Goal: Task Accomplishment & Management: Manage account settings

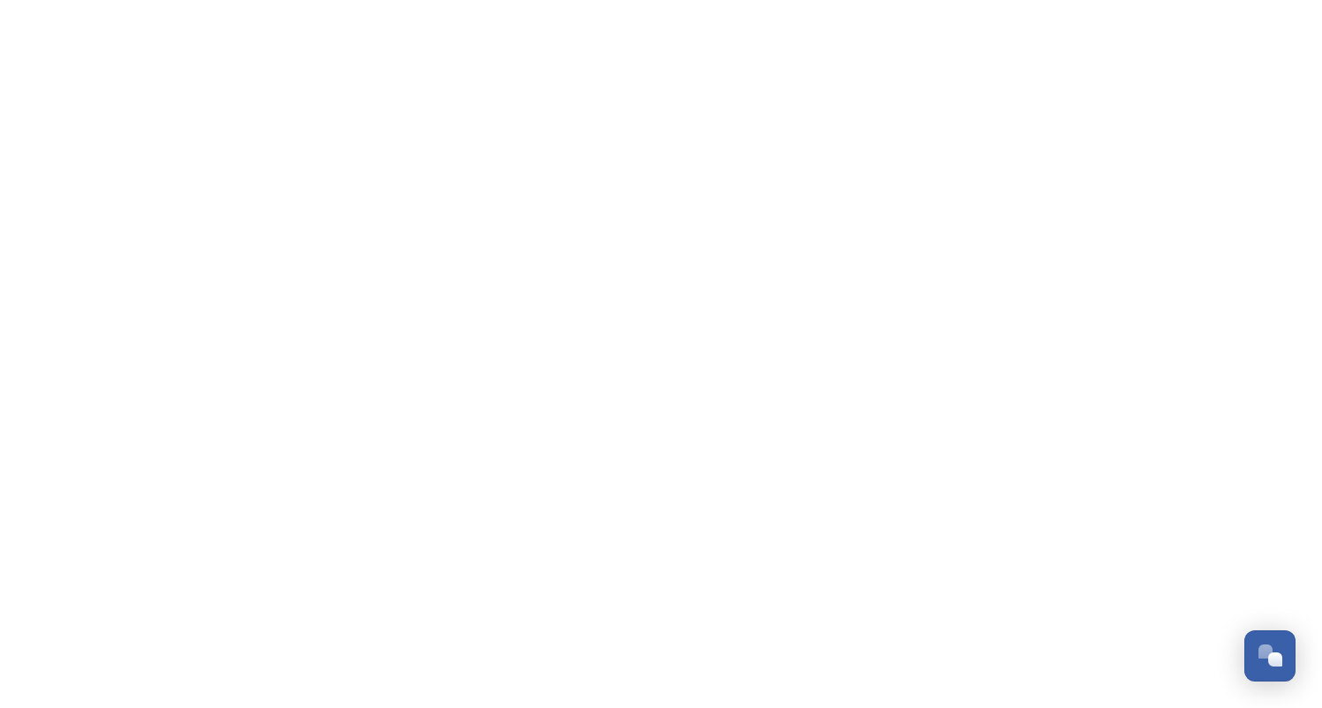
scroll to position [4639, 0]
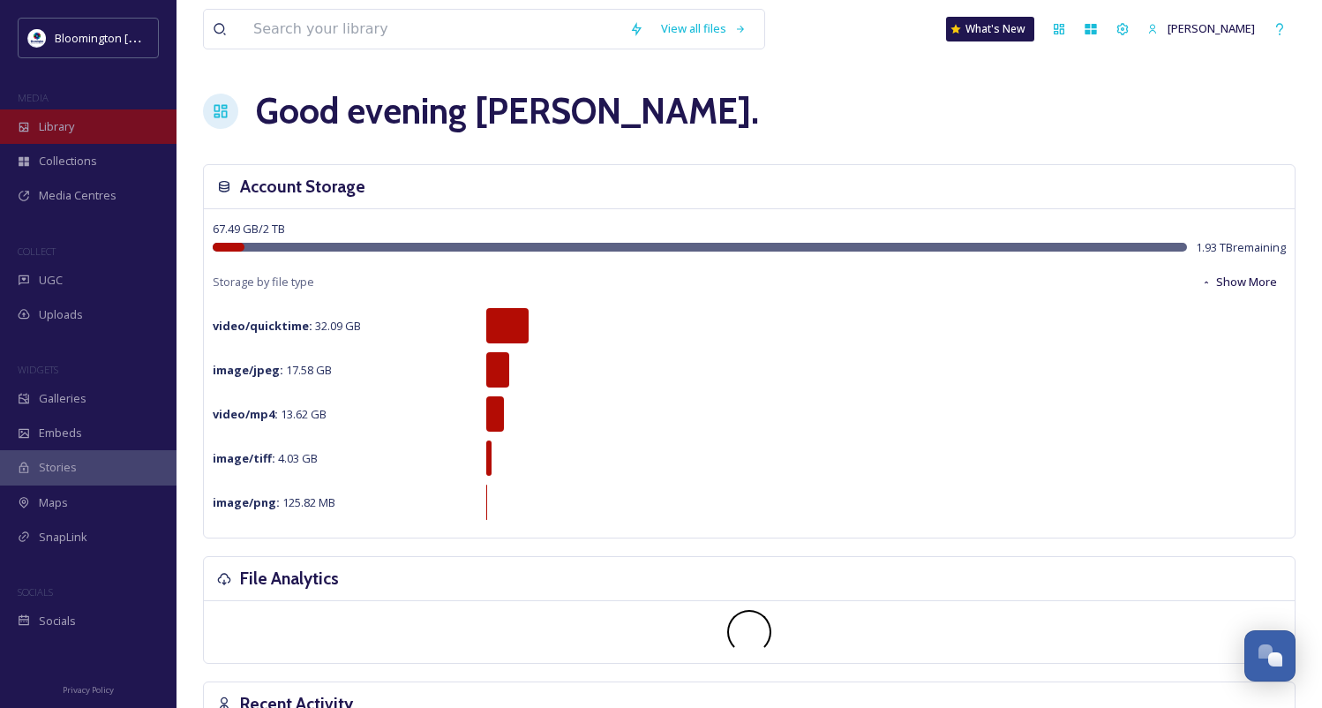
click at [94, 127] on div "Library" at bounding box center [88, 126] width 176 height 34
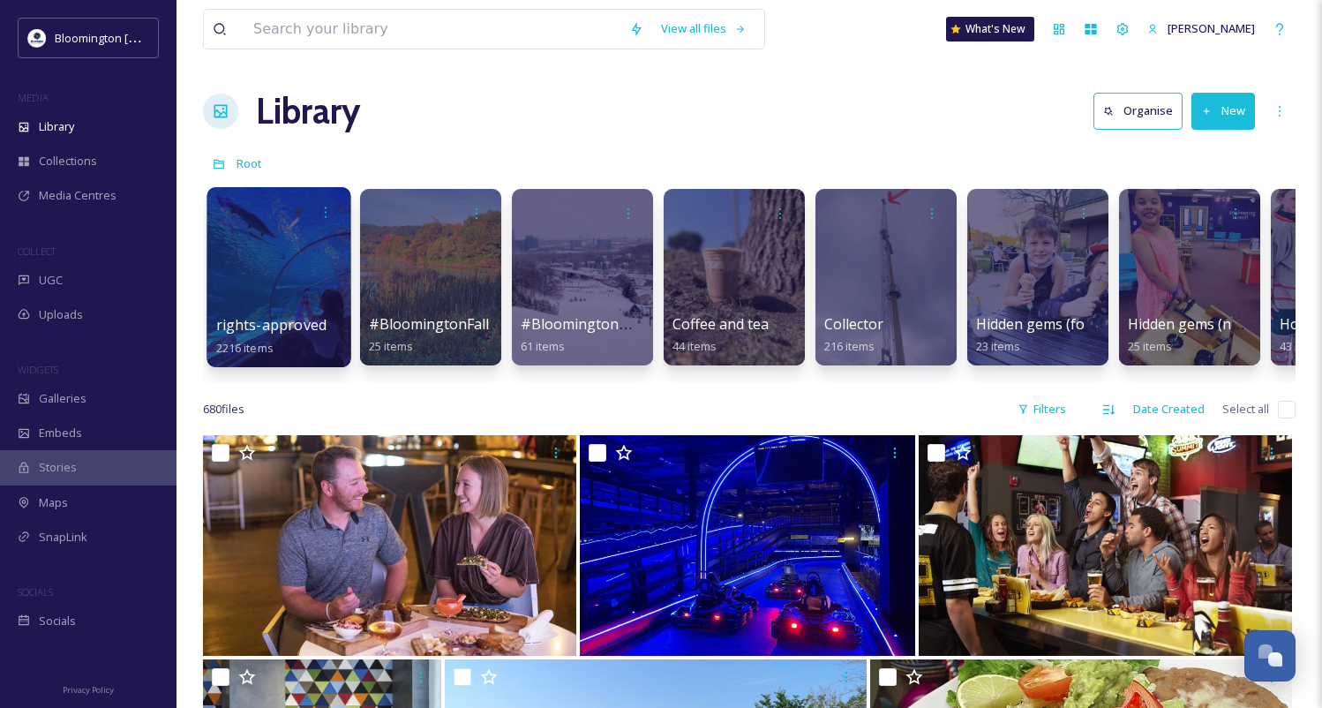
click at [288, 290] on div at bounding box center [278, 277] width 144 height 180
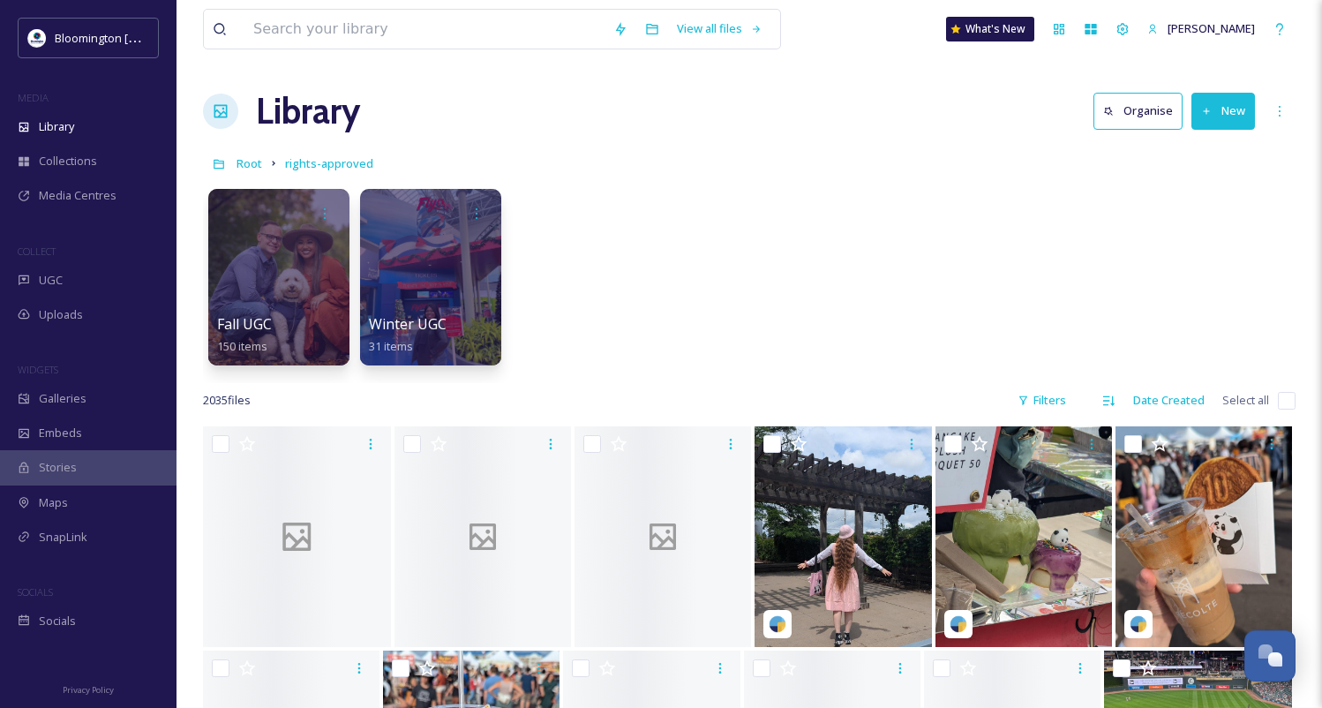
click at [288, 290] on div at bounding box center [278, 277] width 141 height 176
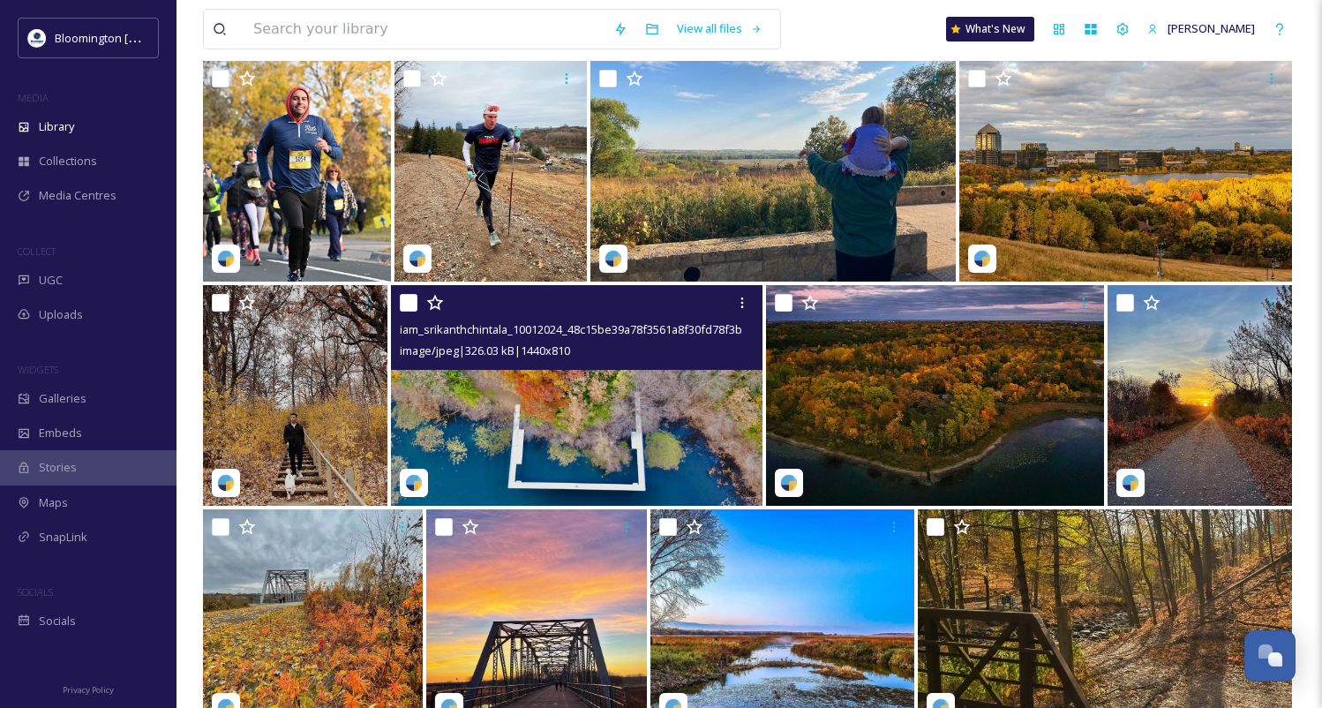
scroll to position [1752, 0]
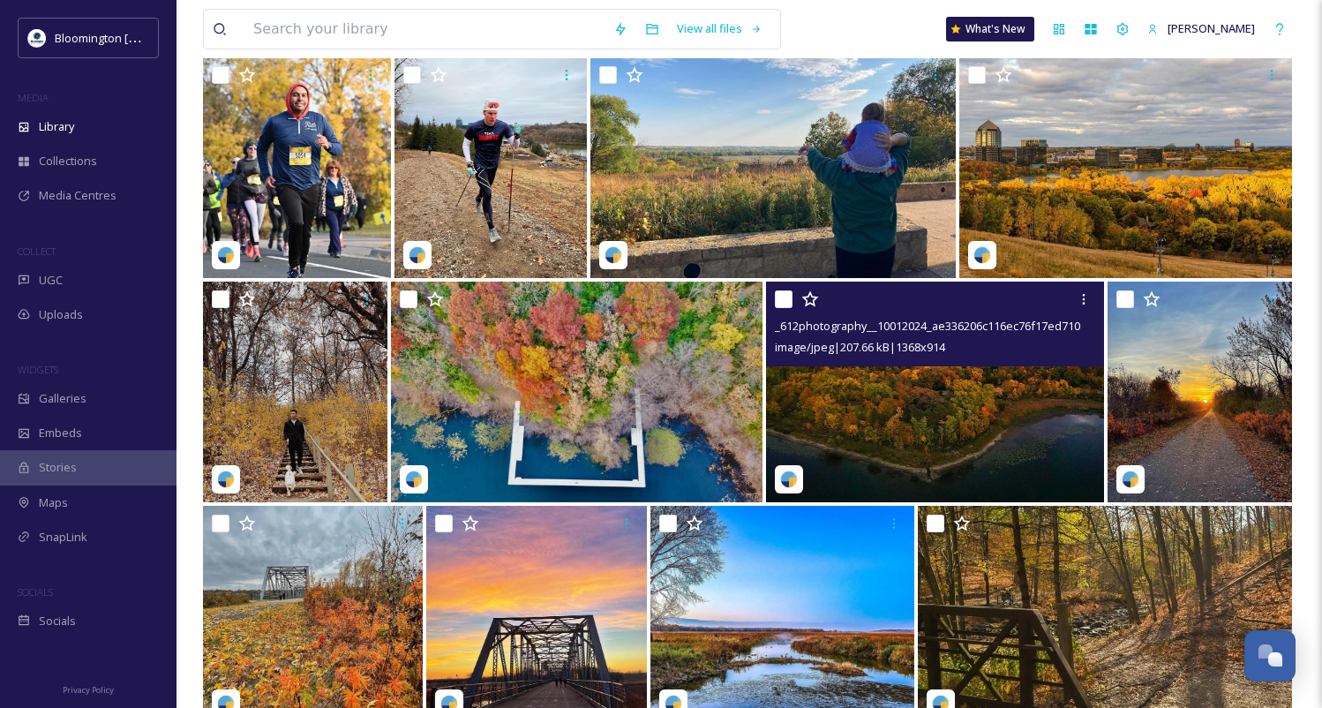
click at [963, 399] on img at bounding box center [935, 391] width 338 height 221
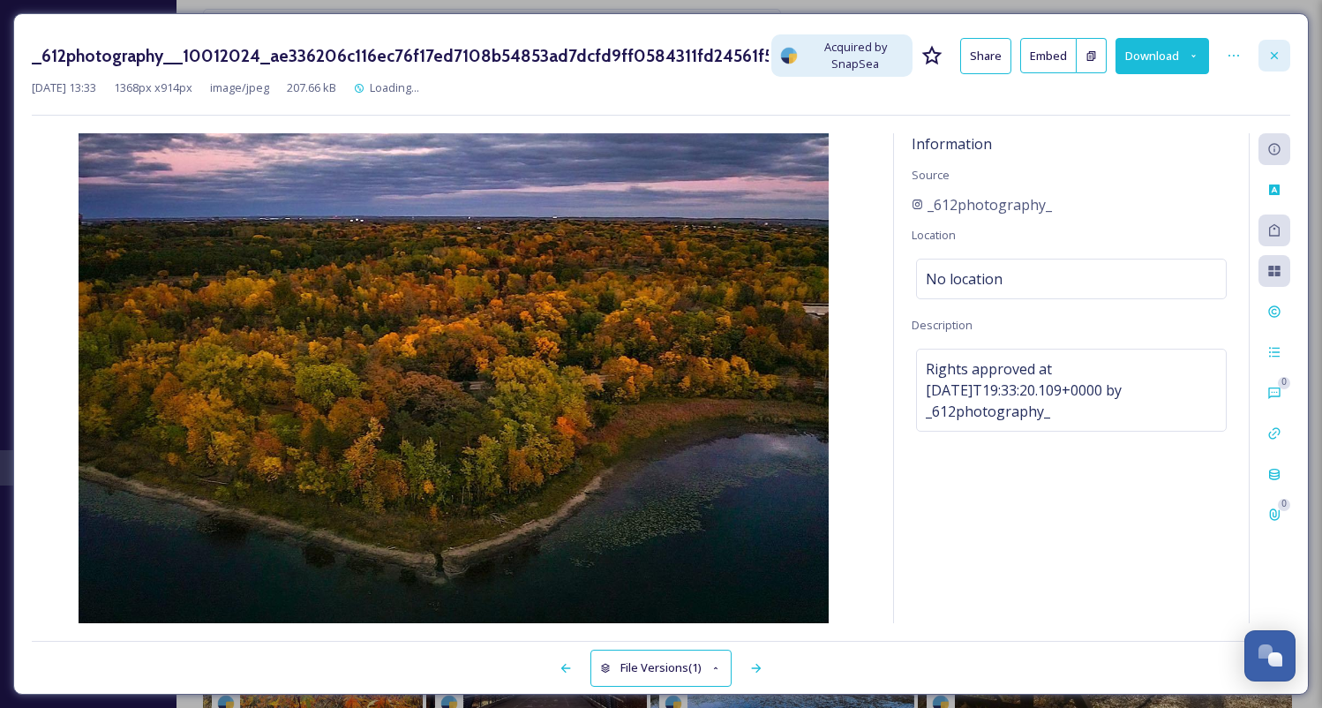
click at [1267, 53] on icon at bounding box center [1274, 56] width 14 height 14
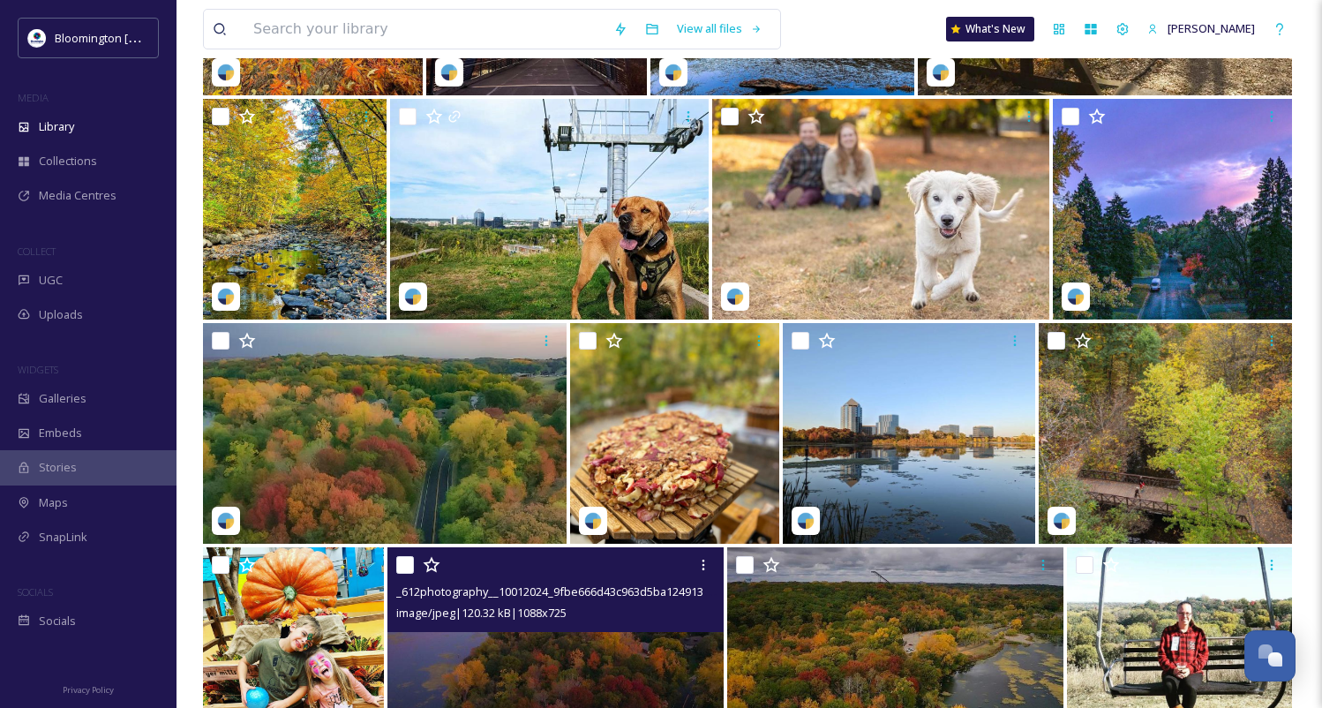
scroll to position [2386, 0]
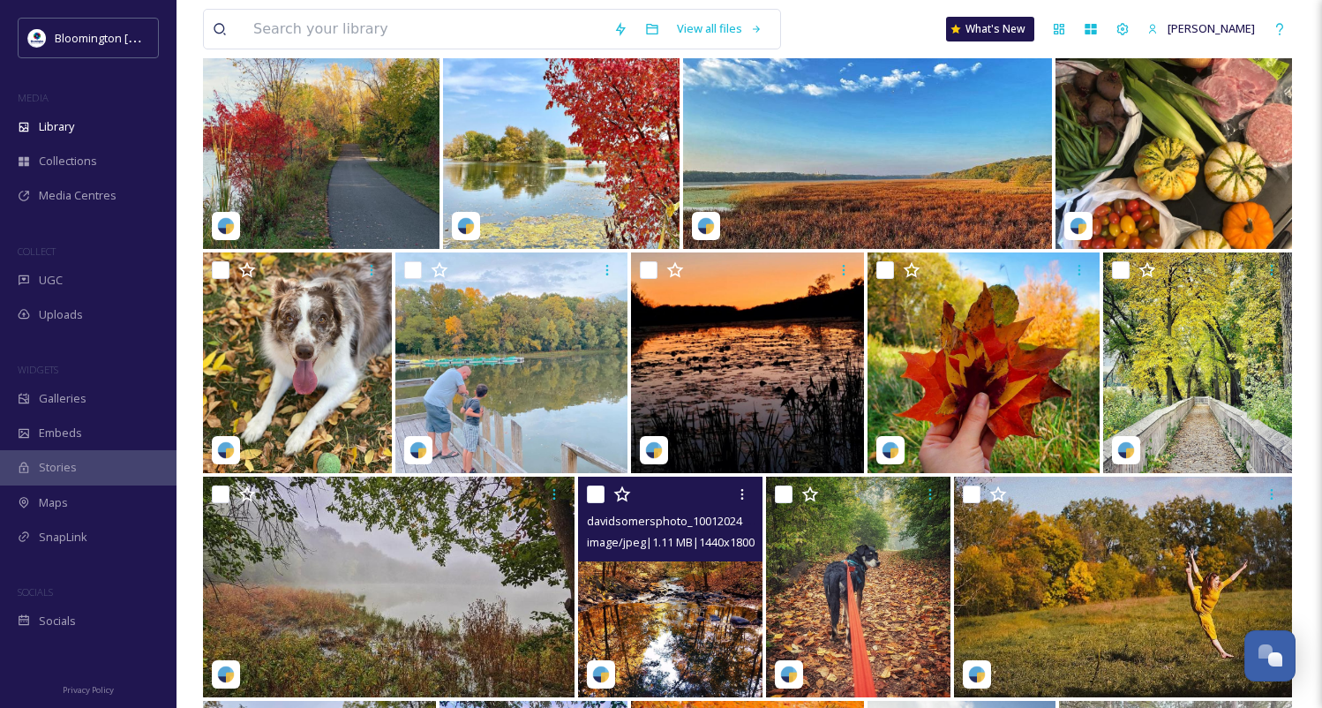
scroll to position [4475, 0]
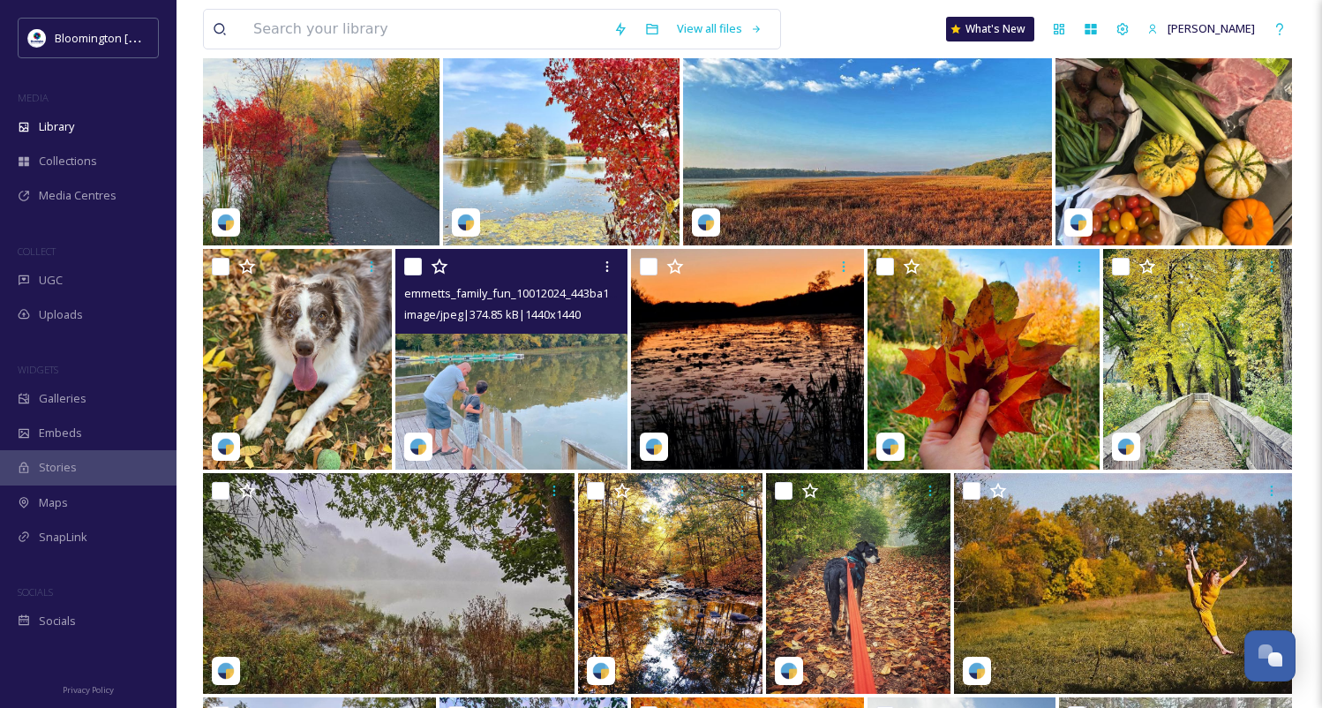
click at [418, 263] on input "checkbox" at bounding box center [413, 267] width 18 height 18
checkbox input "true"
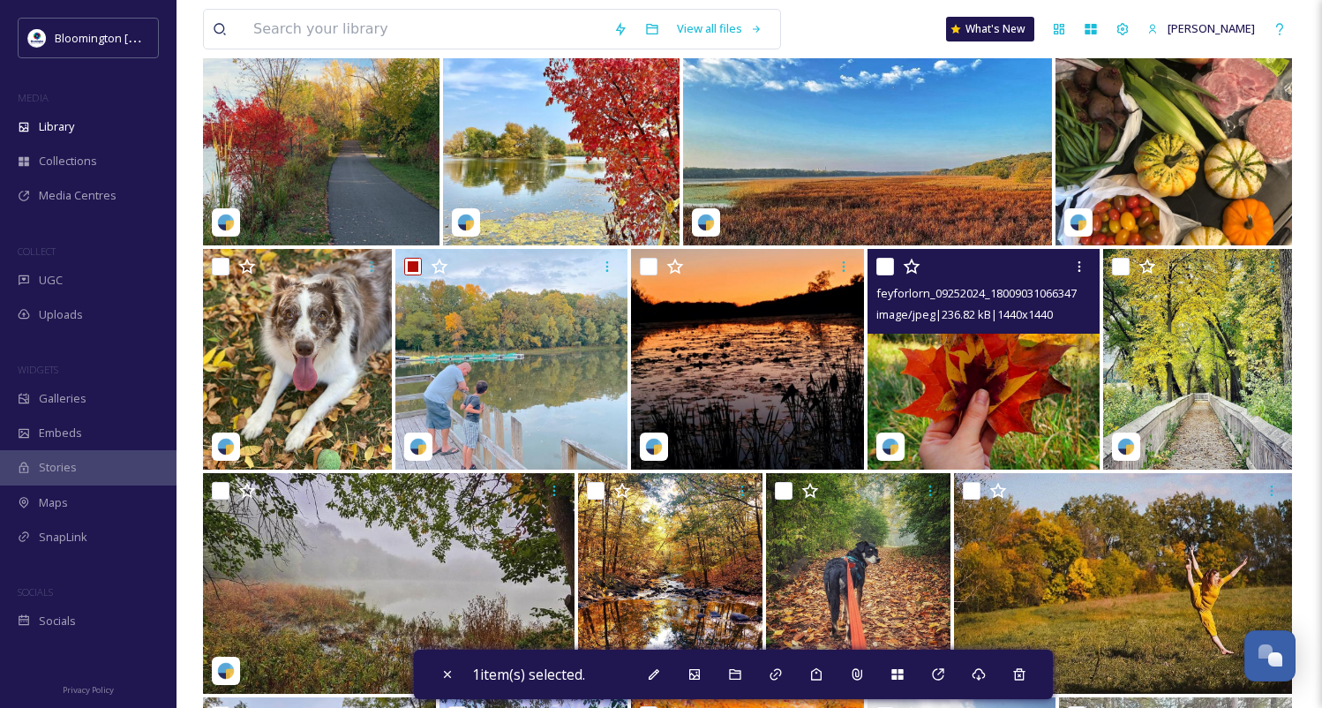
click at [889, 268] on input "checkbox" at bounding box center [885, 267] width 18 height 18
checkbox input "true"
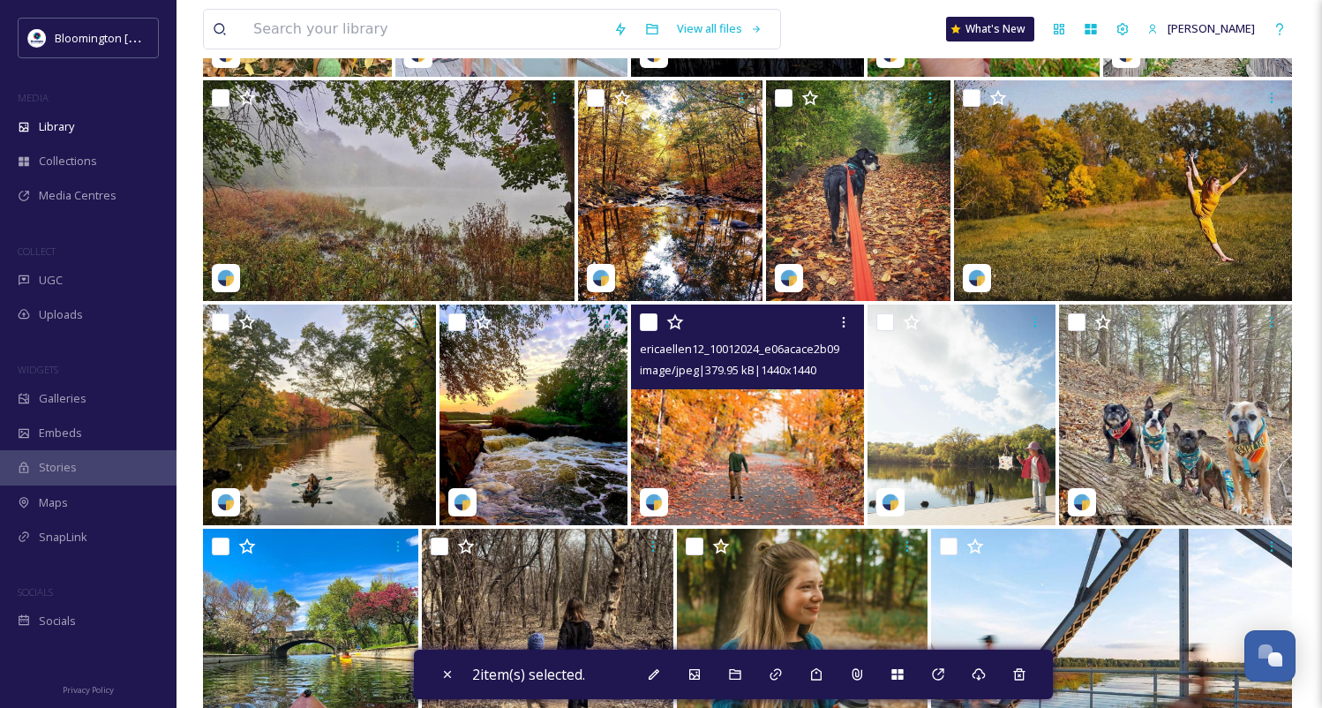
scroll to position [4859, 0]
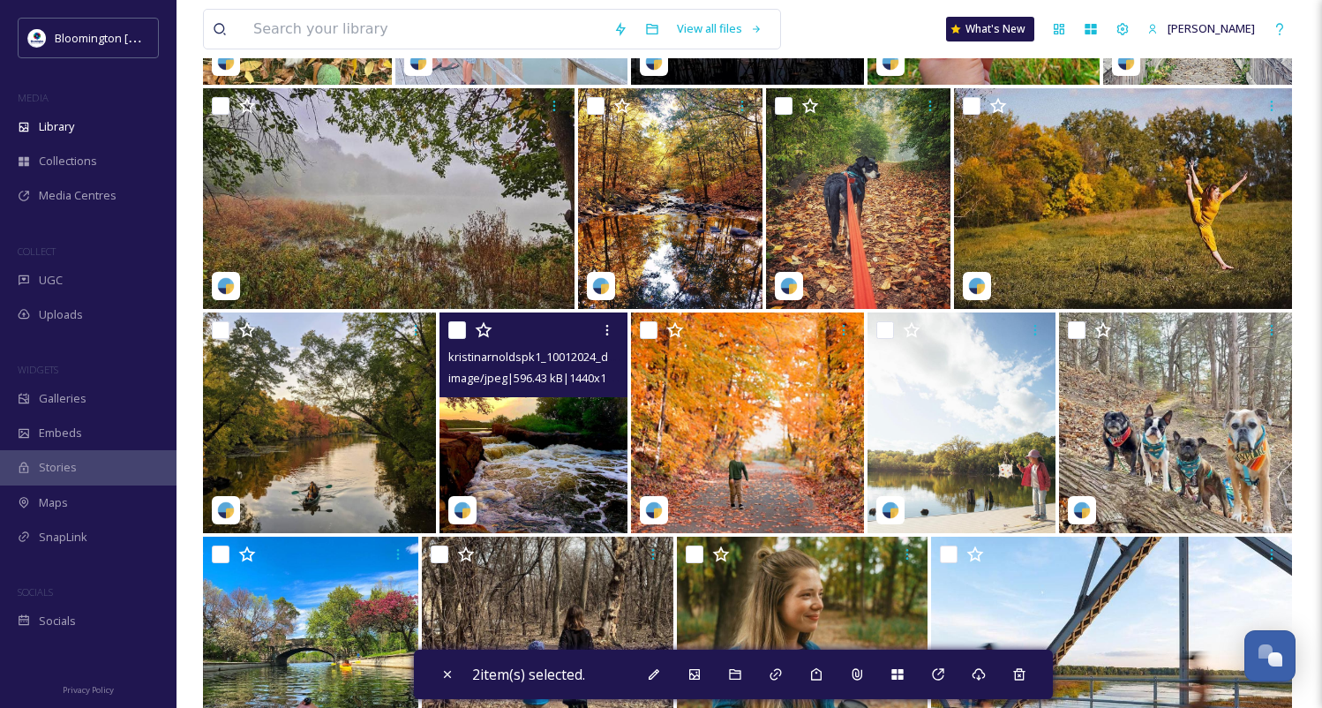
click at [460, 331] on input "checkbox" at bounding box center [457, 330] width 18 height 18
checkbox input "true"
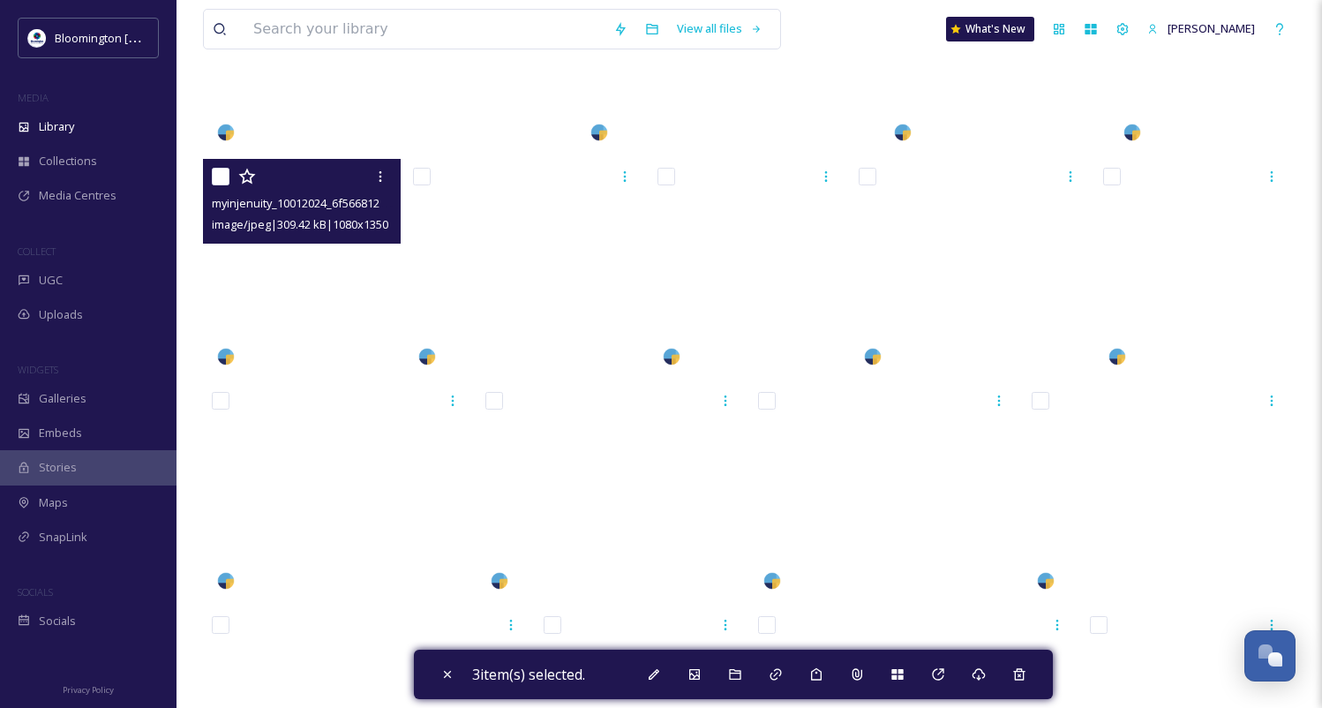
scroll to position [6577, 0]
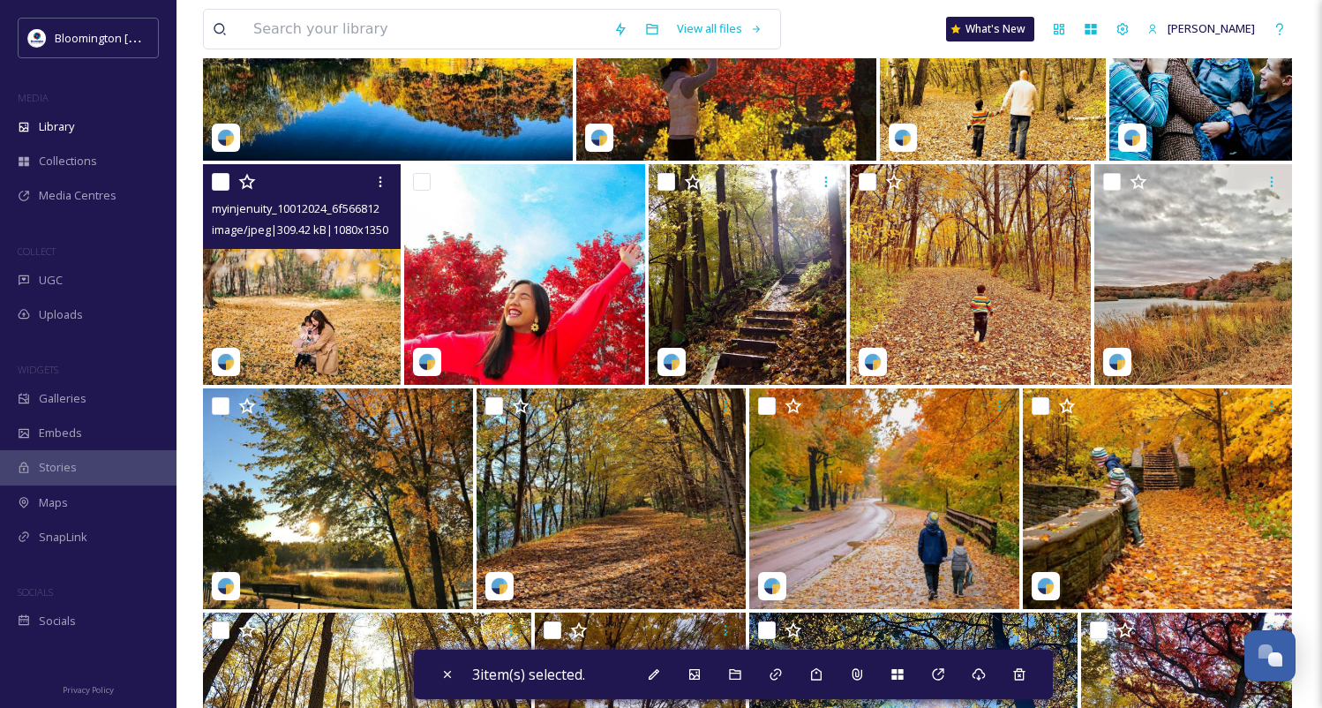
click at [218, 184] on input "checkbox" at bounding box center [221, 182] width 18 height 18
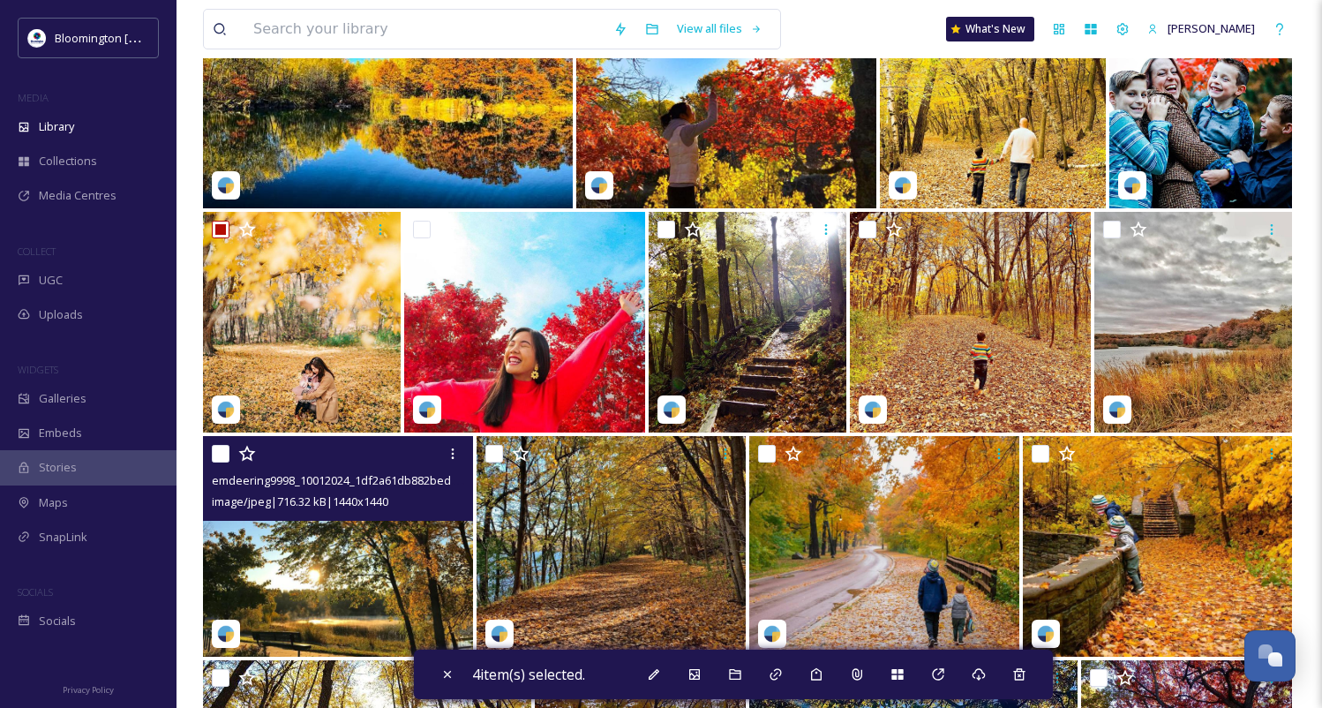
scroll to position [6527, 0]
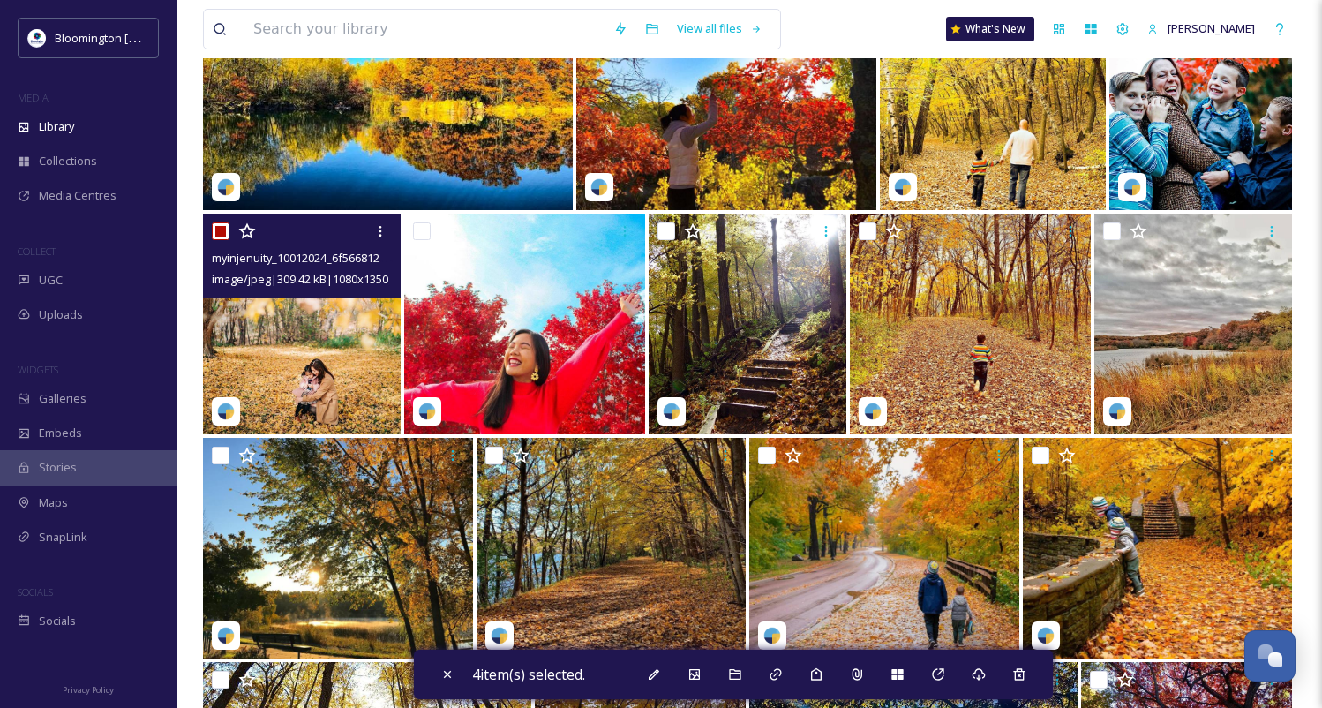
click at [217, 230] on input "checkbox" at bounding box center [221, 231] width 18 height 18
checkbox input "false"
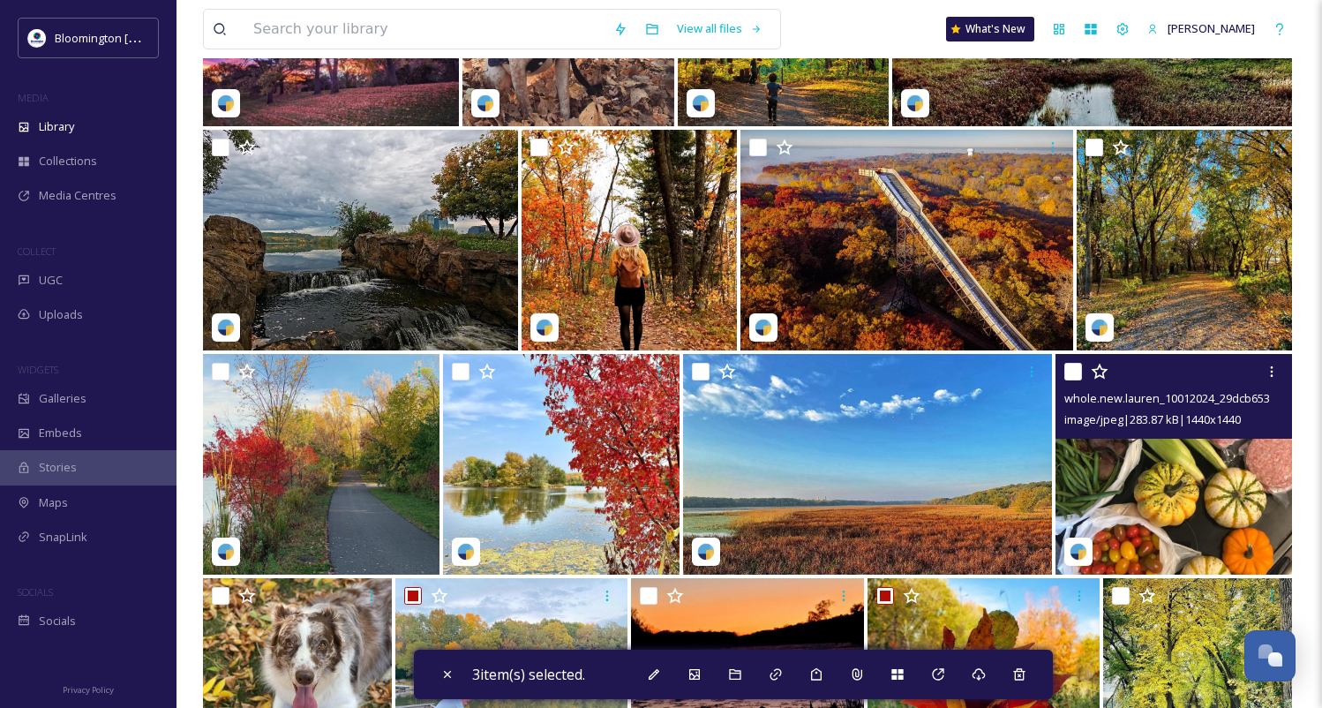
scroll to position [4151, 0]
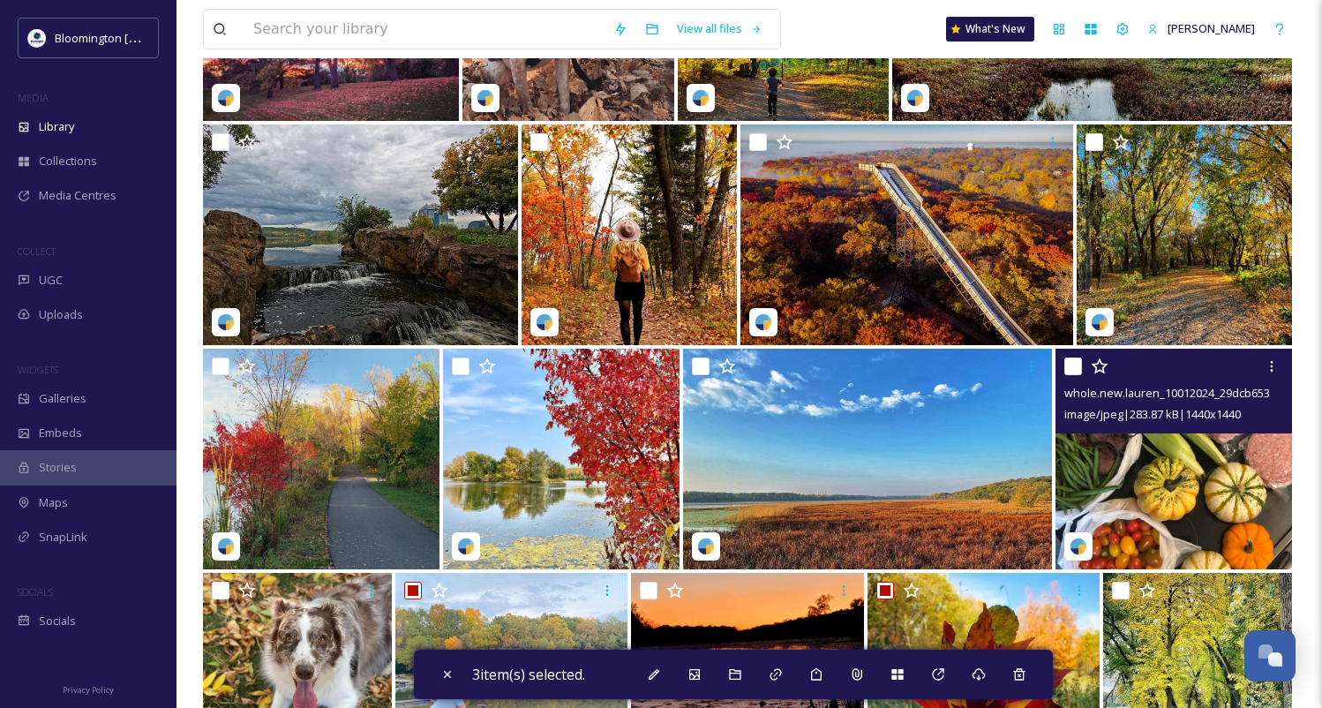
click at [1069, 369] on input "checkbox" at bounding box center [1073, 366] width 18 height 18
checkbox input "true"
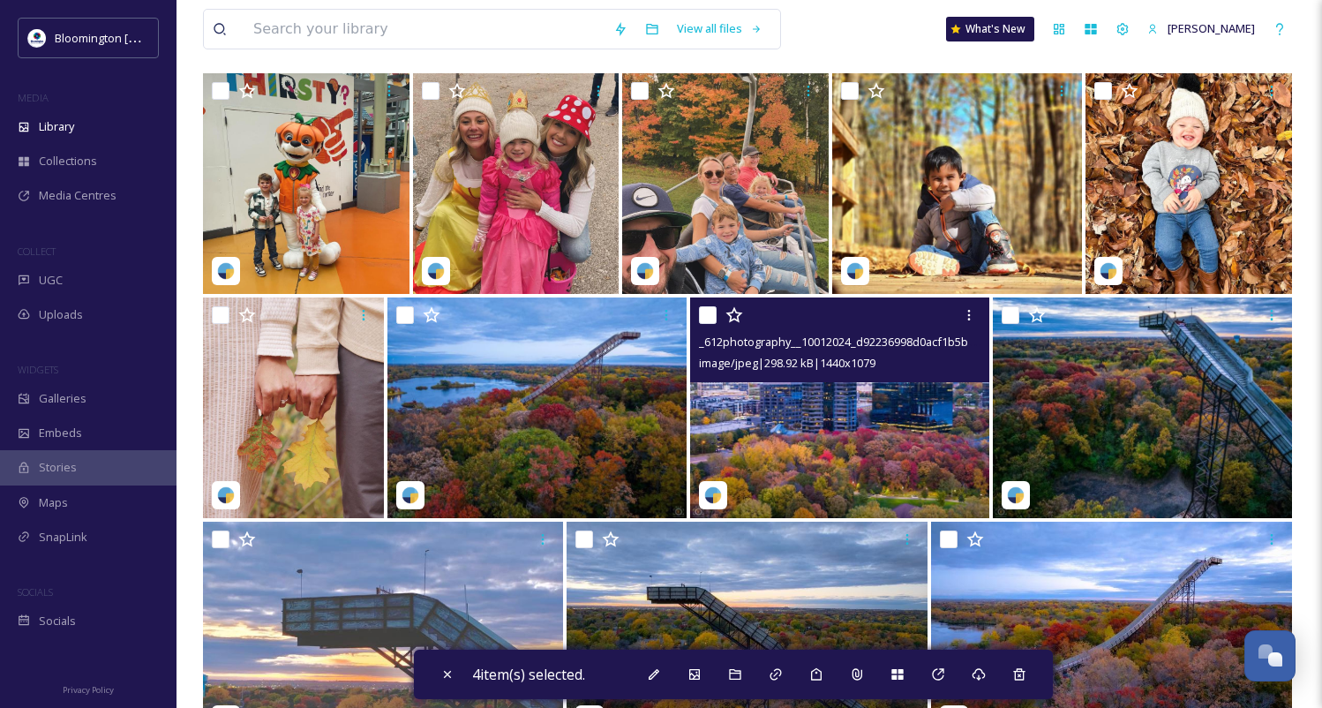
scroll to position [161, 0]
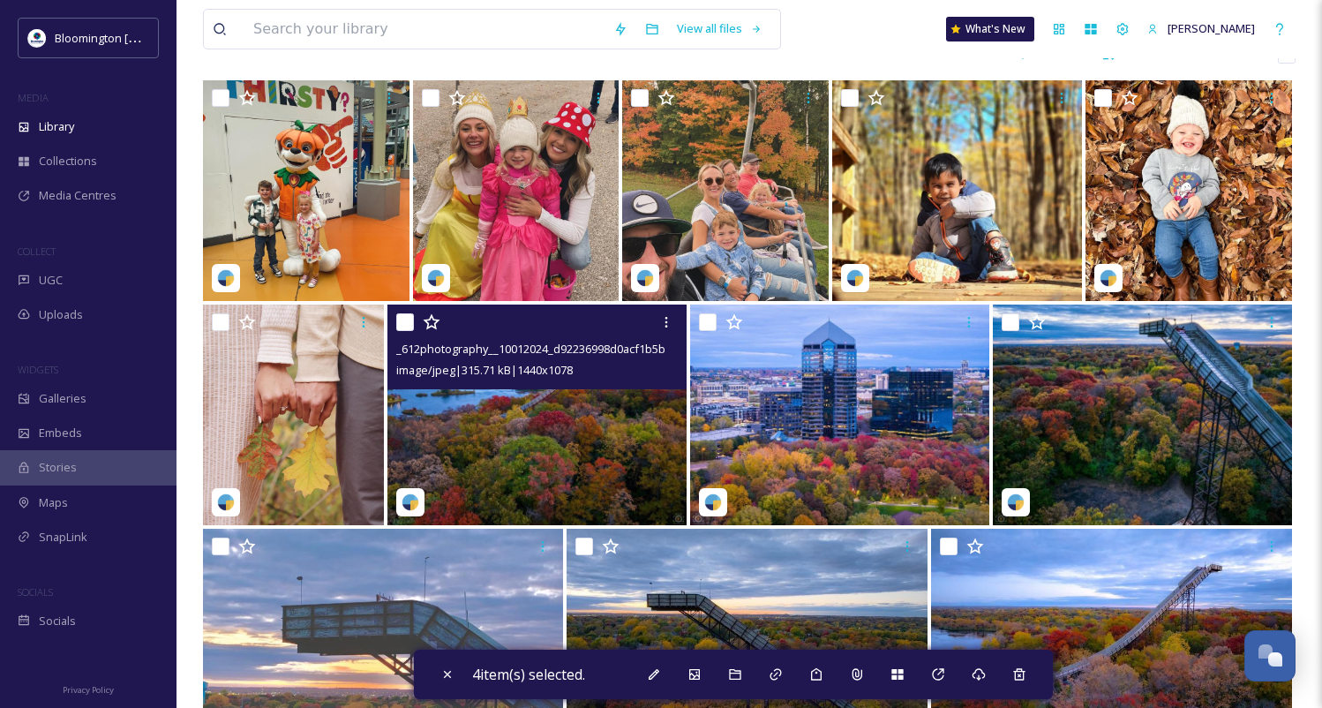
click at [403, 325] on input "checkbox" at bounding box center [405, 322] width 18 height 18
checkbox input "true"
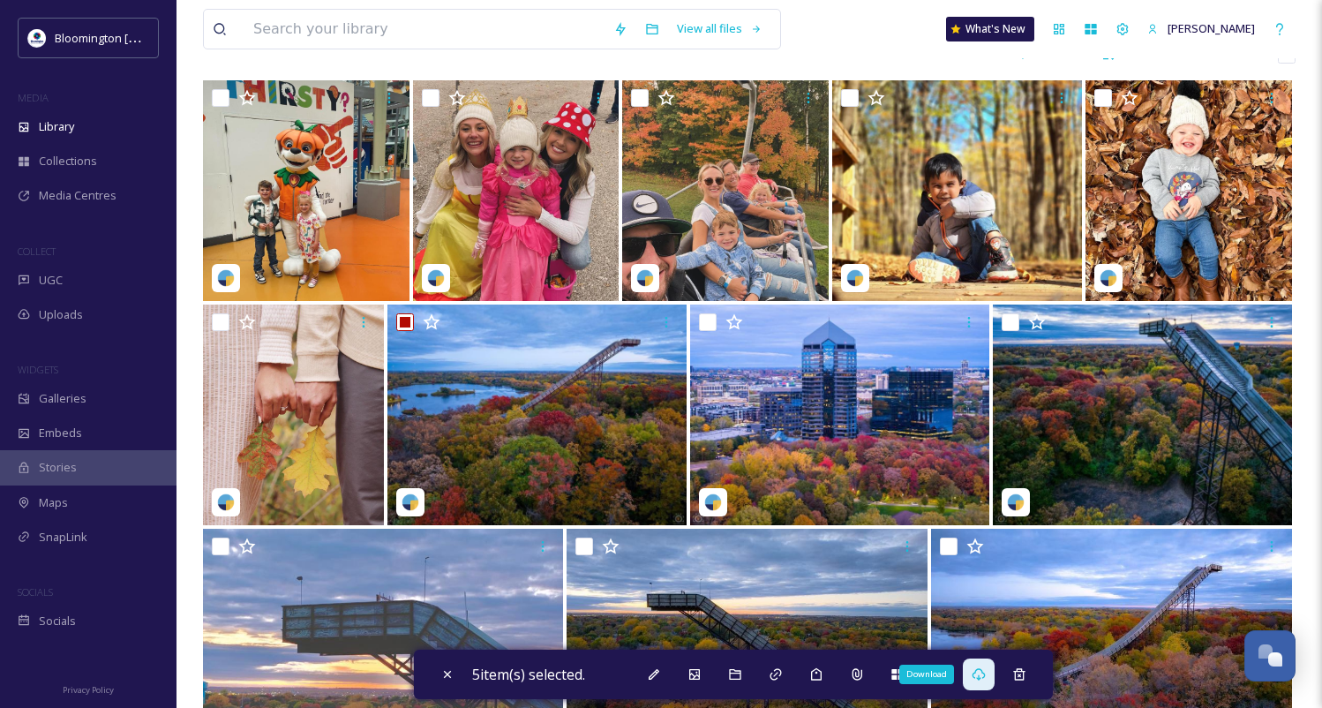
click at [983, 672] on icon at bounding box center [979, 674] width 14 height 14
